Goal: Task Accomplishment & Management: Use online tool/utility

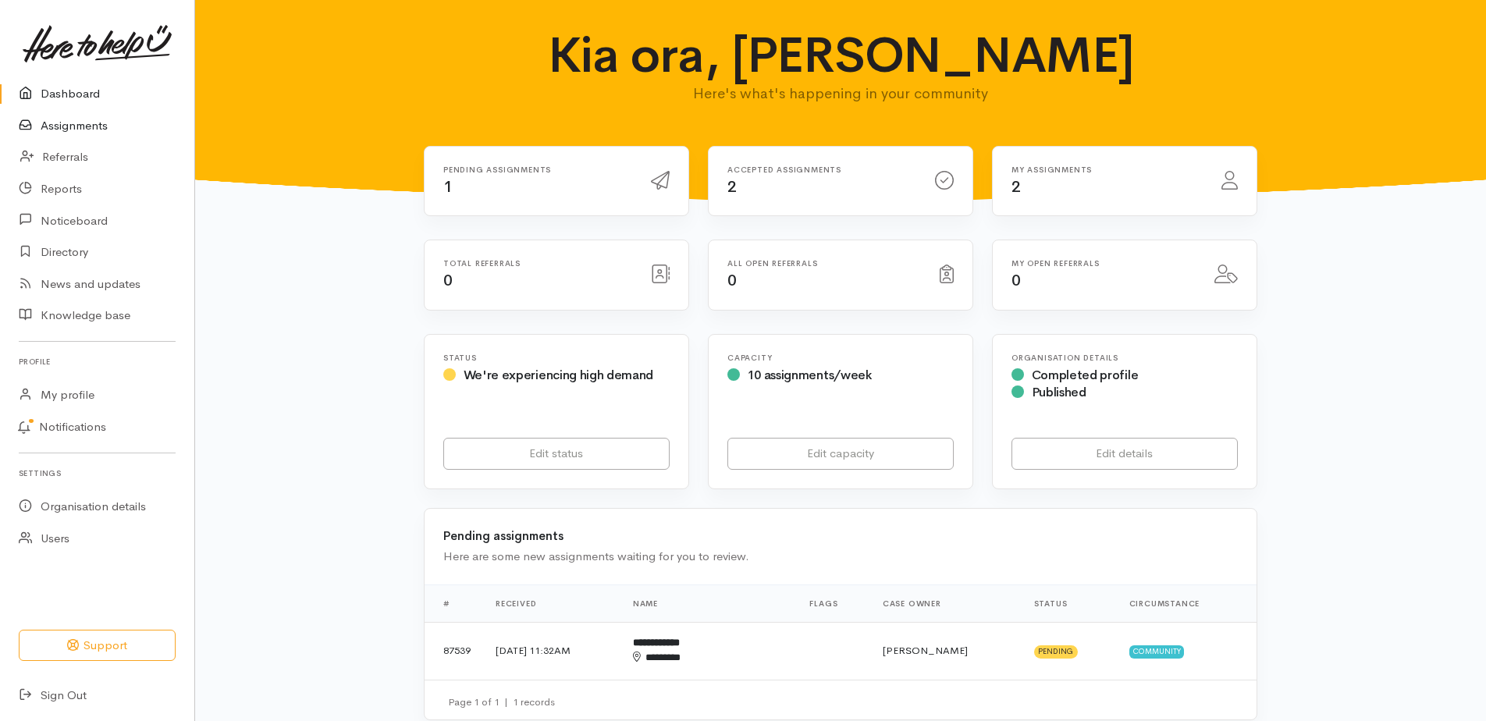
click at [83, 134] on link "Assignments" at bounding box center [97, 126] width 194 height 32
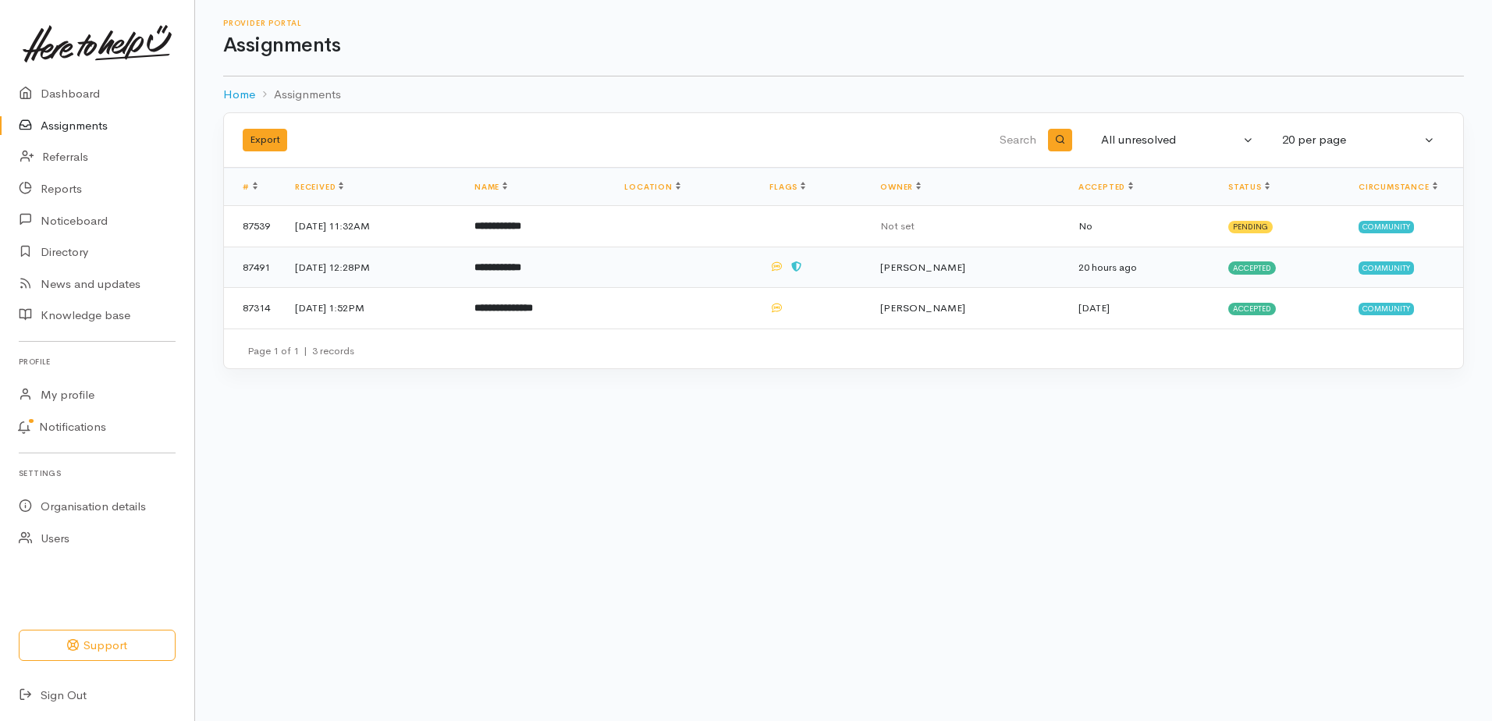
click at [521, 272] on b "**********" at bounding box center [497, 267] width 47 height 10
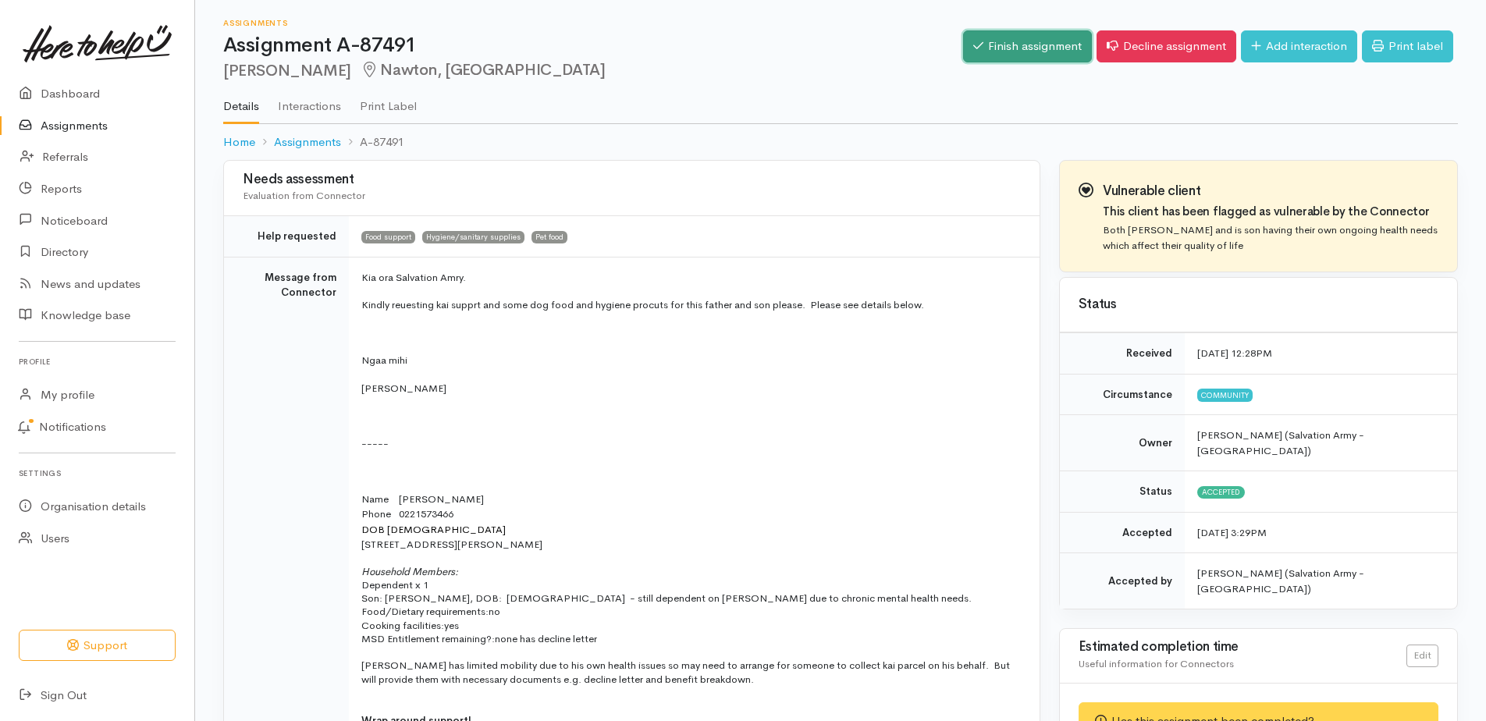
click at [963, 53] on link "Finish assignment" at bounding box center [1027, 46] width 129 height 32
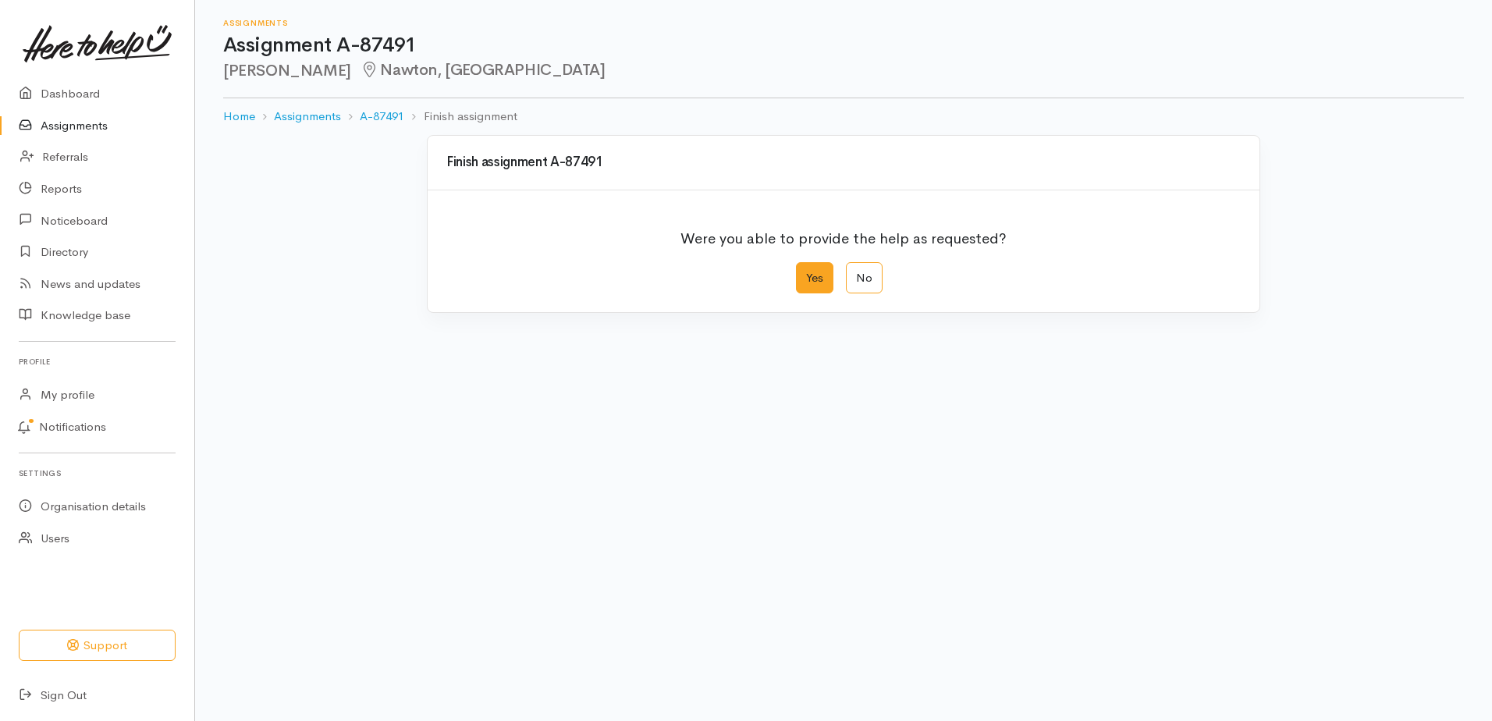
click at [815, 294] on label "Yes" at bounding box center [814, 278] width 37 height 32
click at [806, 272] on input "Yes" at bounding box center [801, 267] width 10 height 10
radio input "true"
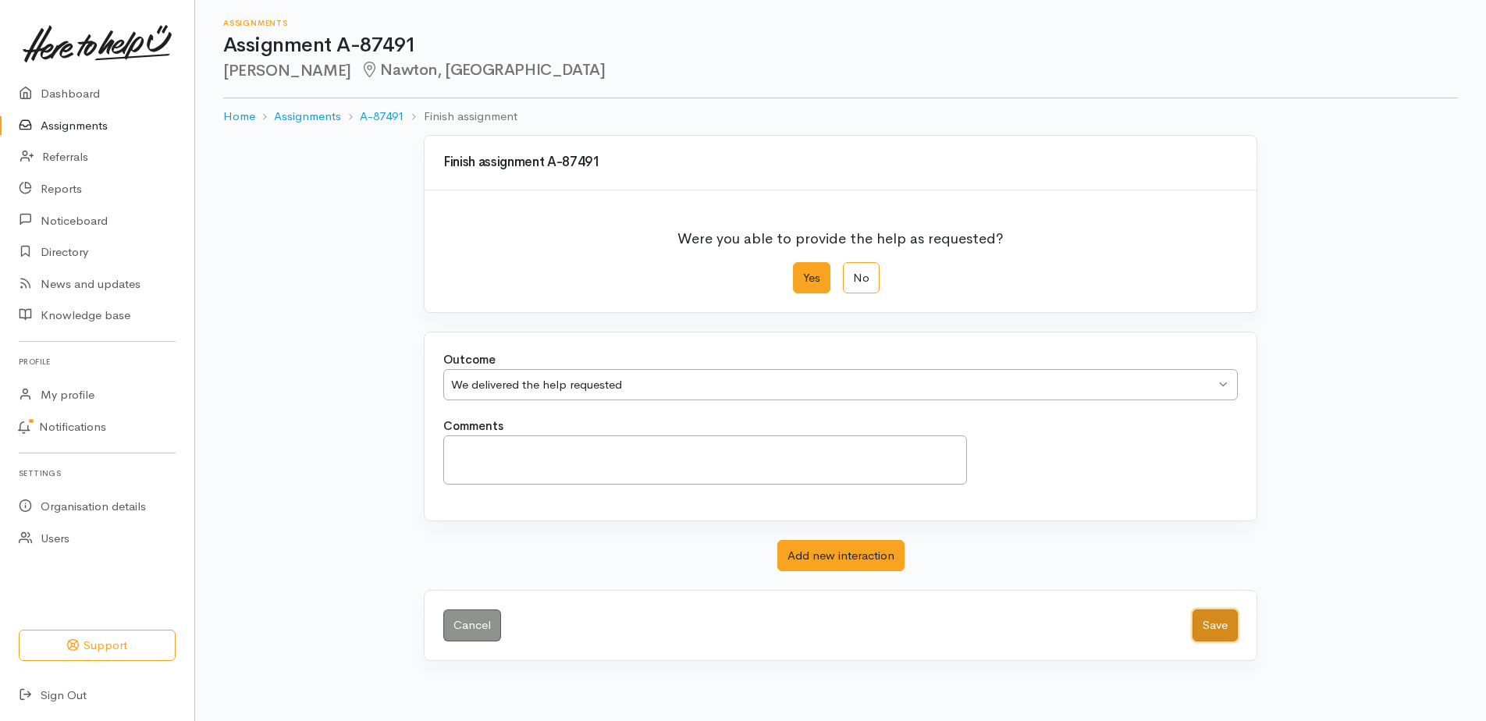
click at [1202, 641] on button "Save" at bounding box center [1214, 625] width 45 height 32
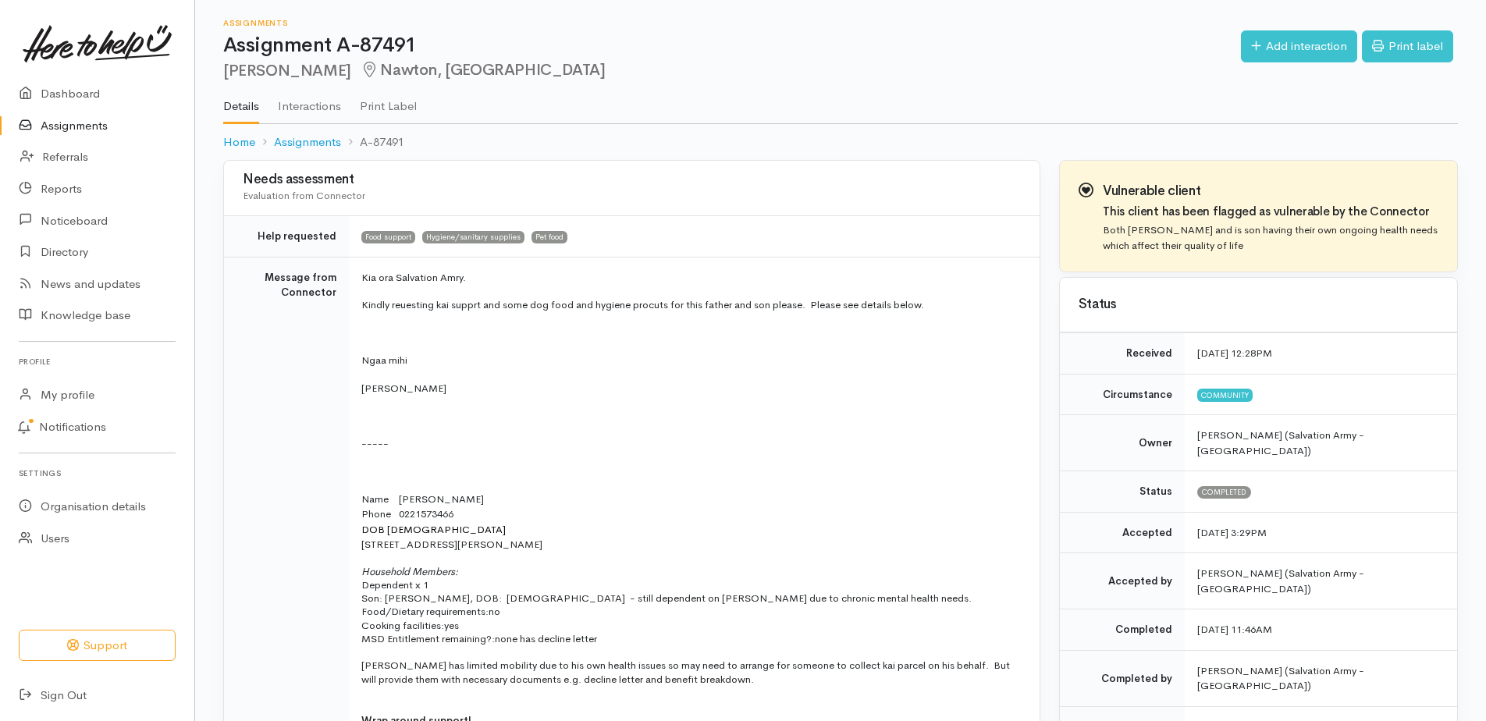
drag, startPoint x: 112, startPoint y: 139, endPoint x: 171, endPoint y: 123, distance: 60.6
click at [112, 138] on link "Assignments" at bounding box center [97, 126] width 194 height 32
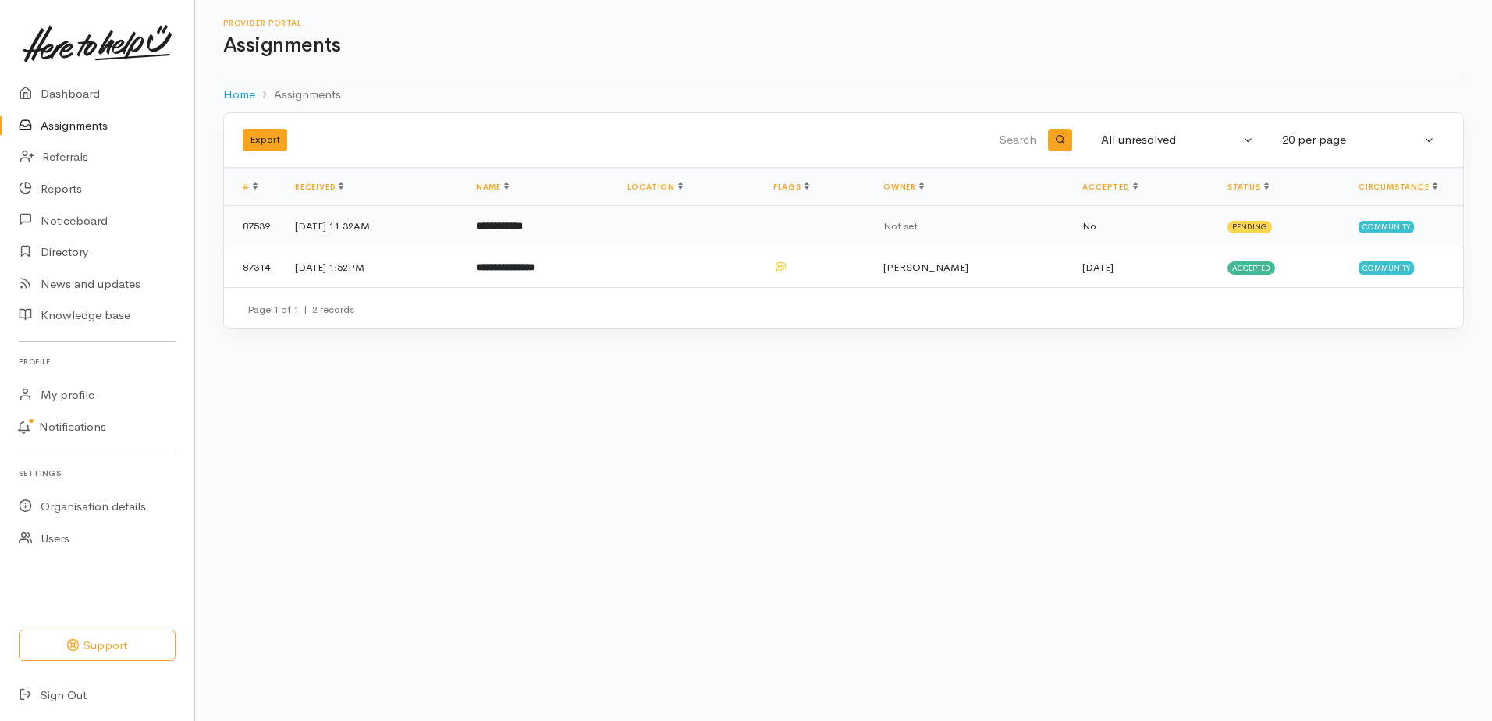
click at [523, 231] on b "**********" at bounding box center [499, 226] width 47 height 10
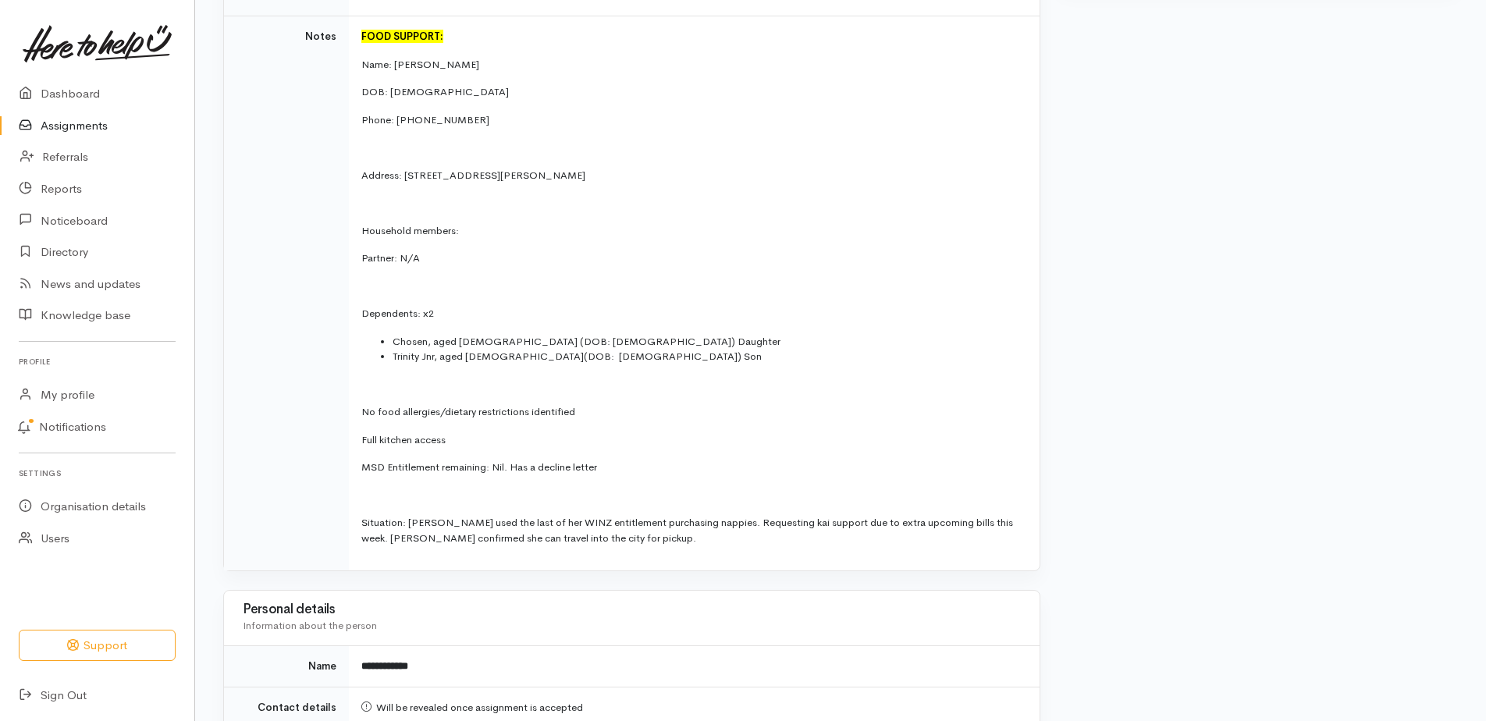
scroll to position [546, 0]
